Goal: Find specific page/section: Find specific page/section

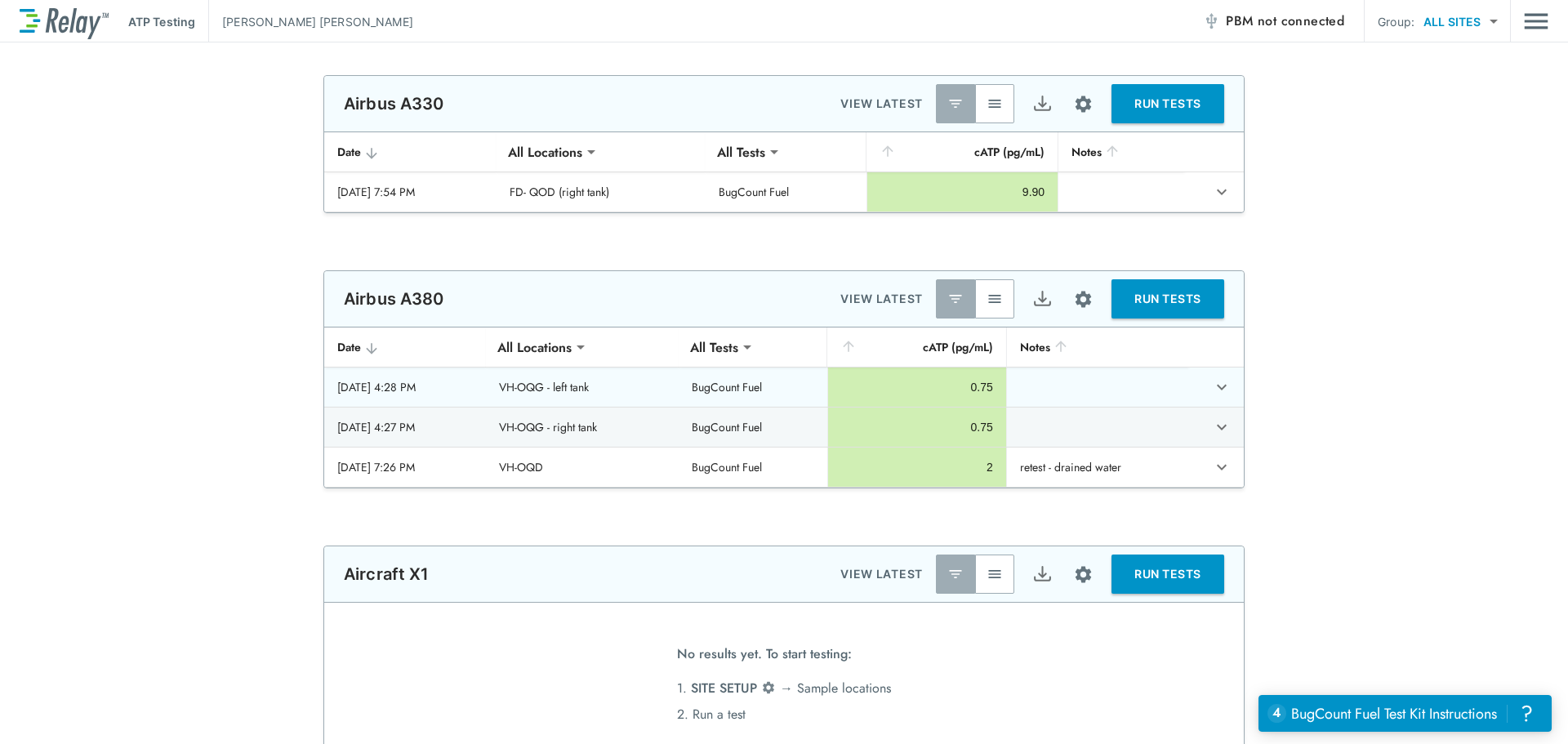
type input "**********"
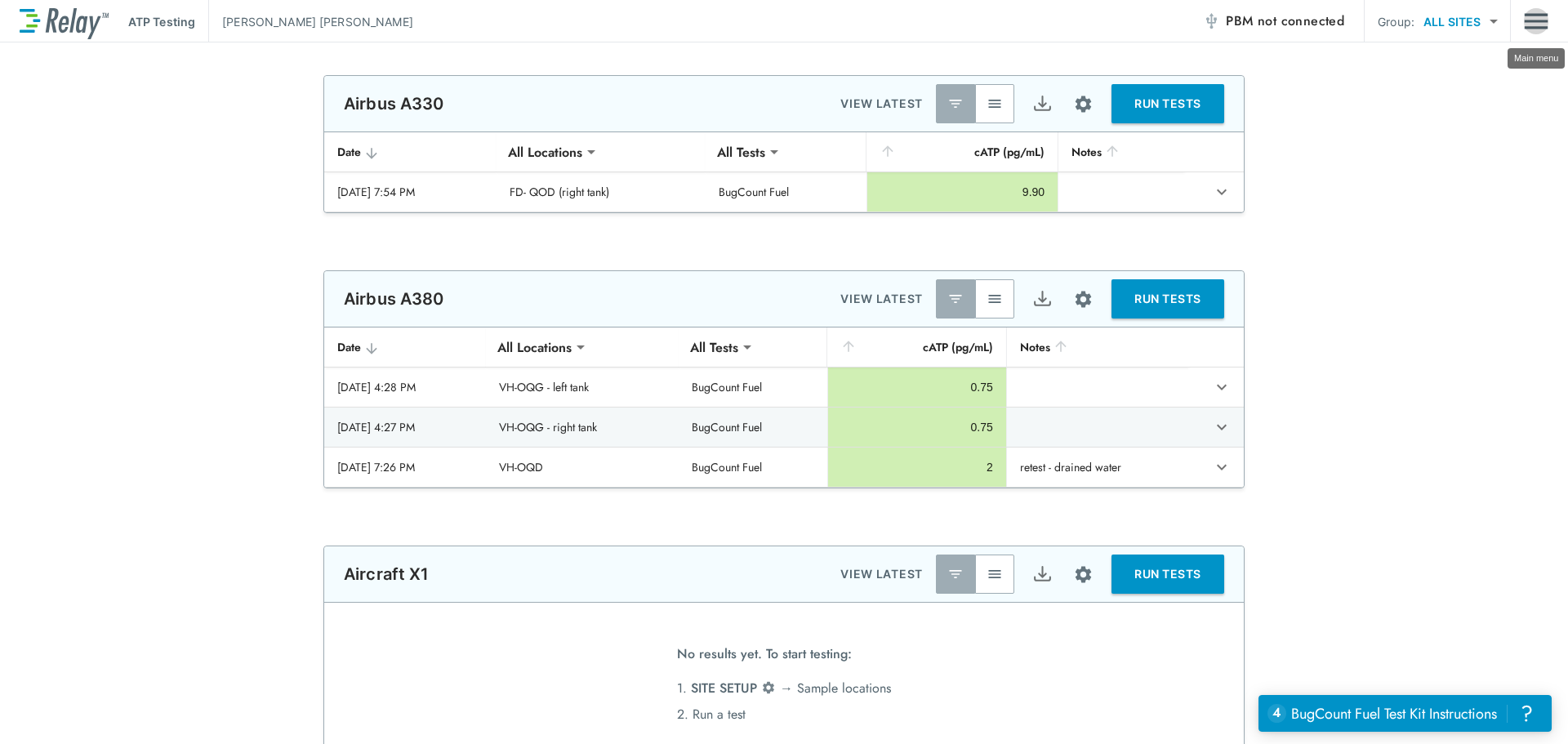
click at [1538, 28] on img "Main menu" at bounding box center [1536, 21] width 25 height 31
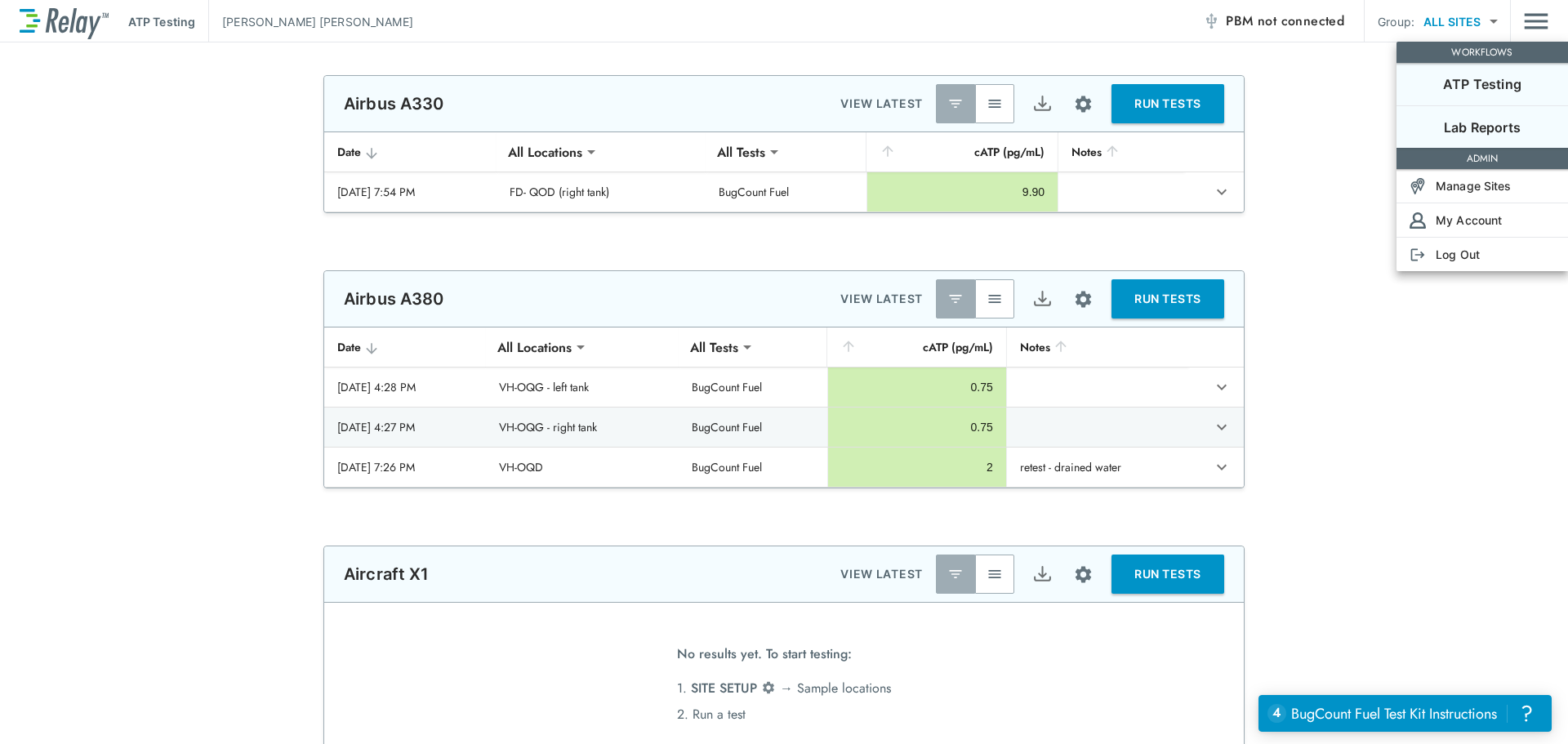
click at [1451, 124] on p "Lab Reports" at bounding box center [1483, 127] width 77 height 20
